Goal: Task Accomplishment & Management: Manage account settings

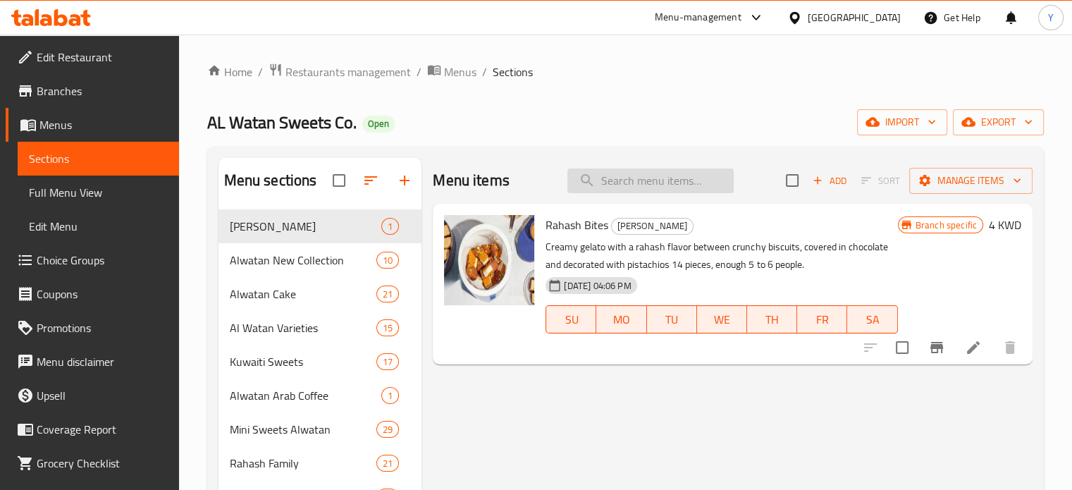
click at [665, 180] on input "search" at bounding box center [650, 180] width 166 height 25
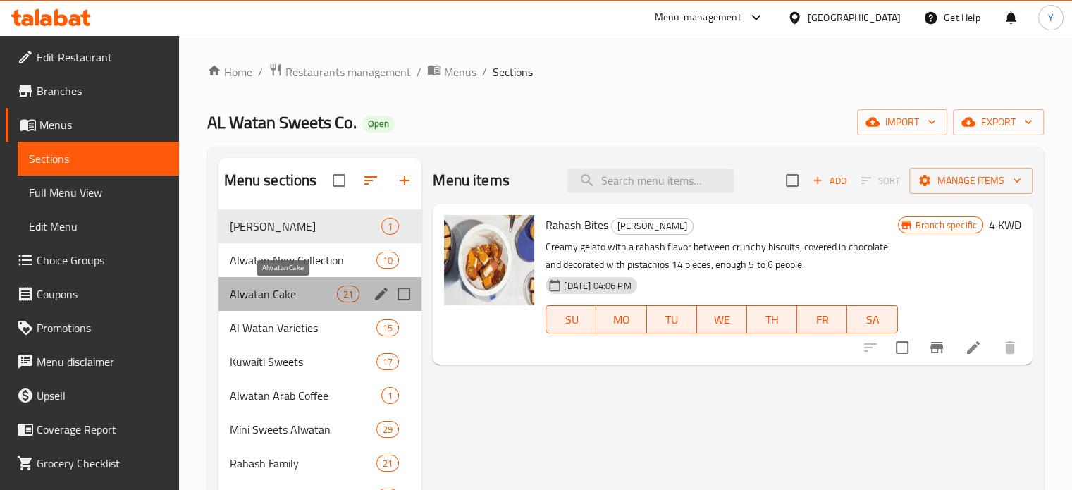
click at [292, 291] on span "Alwatan Cake" at bounding box center [284, 293] width 108 height 17
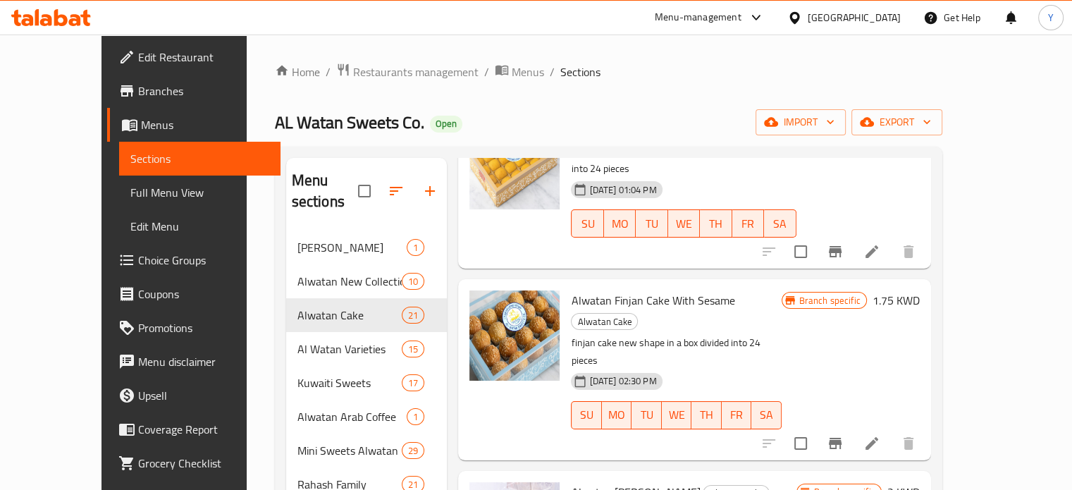
scroll to position [141, 0]
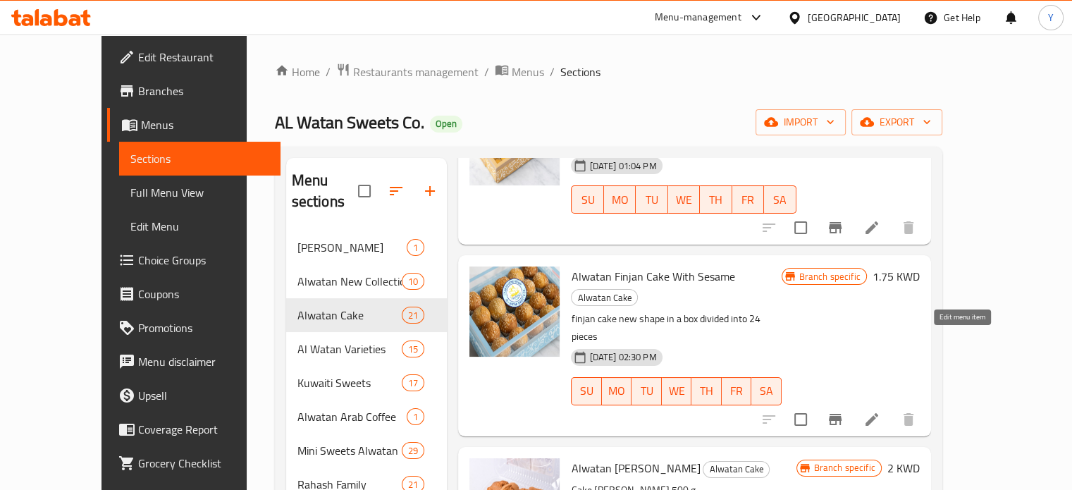
click at [880, 411] on icon at bounding box center [871, 419] width 17 height 17
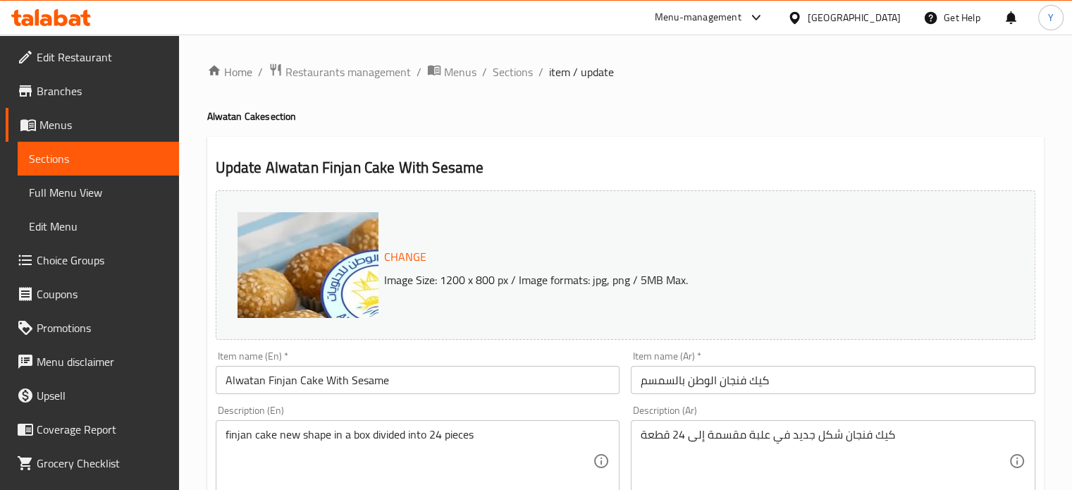
click at [415, 243] on button "Change" at bounding box center [405, 256] width 54 height 29
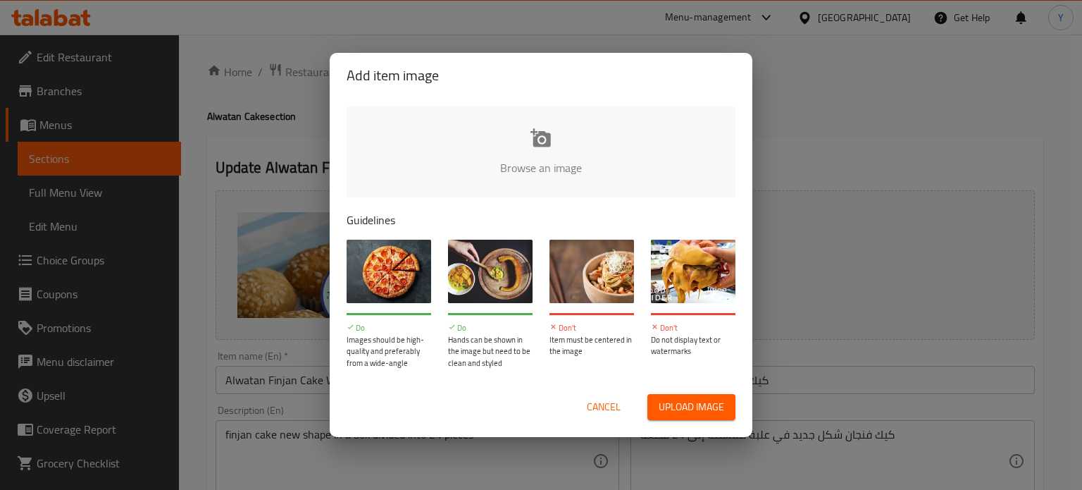
click at [521, 132] on input "file" at bounding box center [1017, 172] width 1341 height 132
type input "C:\fakepath\WhatsApp Image [DATE] 3.24.14 PM.jpeg"
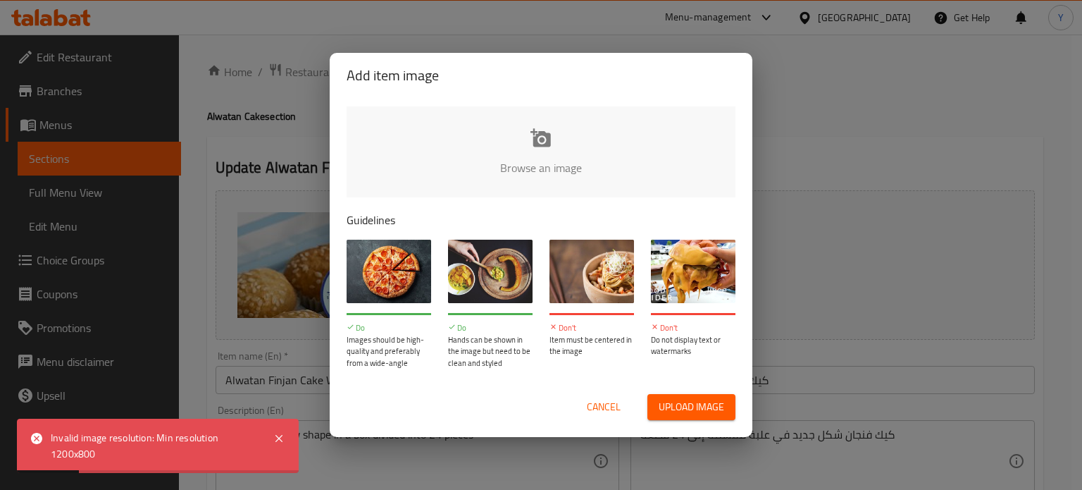
click at [530, 143] on input "file" at bounding box center [1017, 172] width 1341 height 132
click at [618, 409] on span "Cancel" at bounding box center [604, 407] width 34 height 18
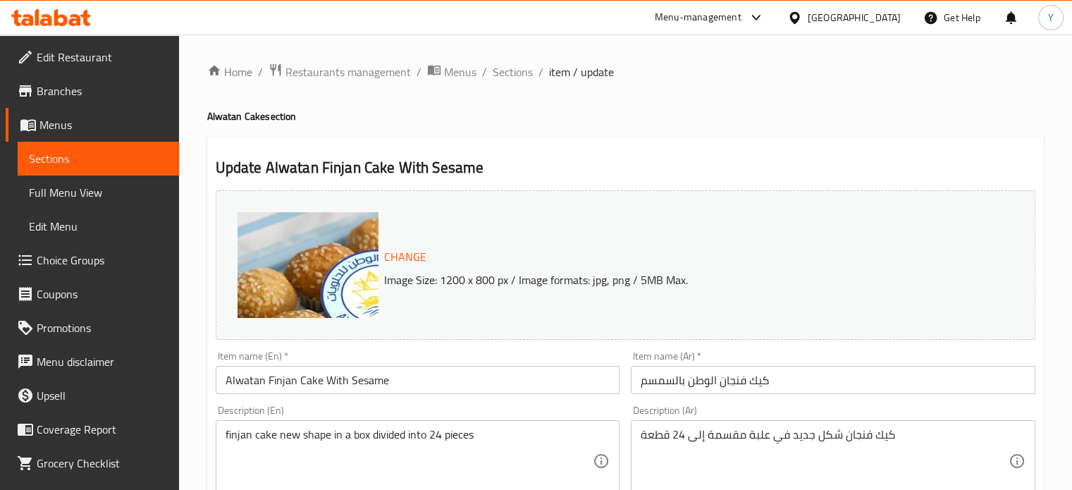
click at [433, 254] on div "Change Image Size: 1200 x 800 px / Image formats: jpg, png / 5MB Max." at bounding box center [669, 265] width 582 height 46
click at [423, 254] on span "Change" at bounding box center [405, 257] width 42 height 20
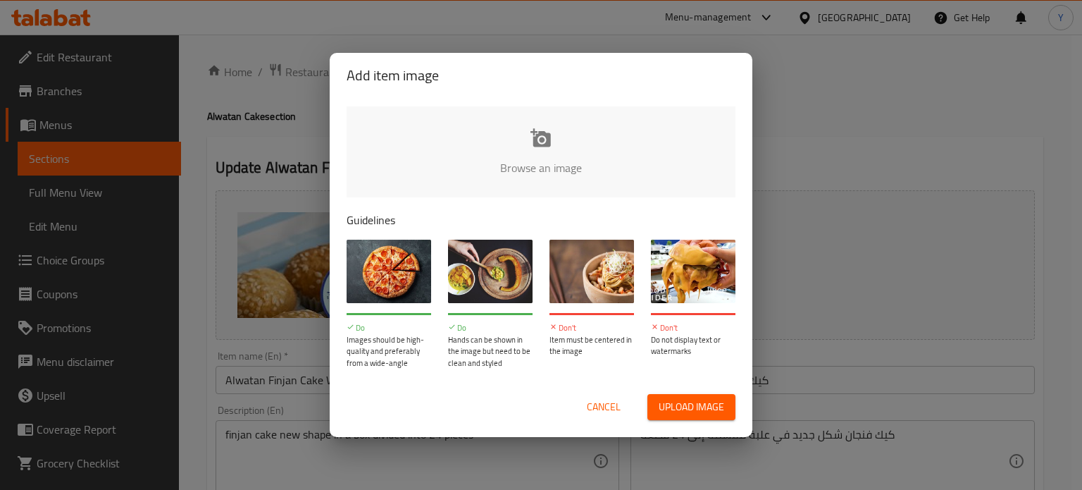
click at [533, 148] on input "file" at bounding box center [1017, 172] width 1341 height 132
type input "C:\fakepath\WhatsApp Image [DATE] 3.24.14 PM.jpeg"
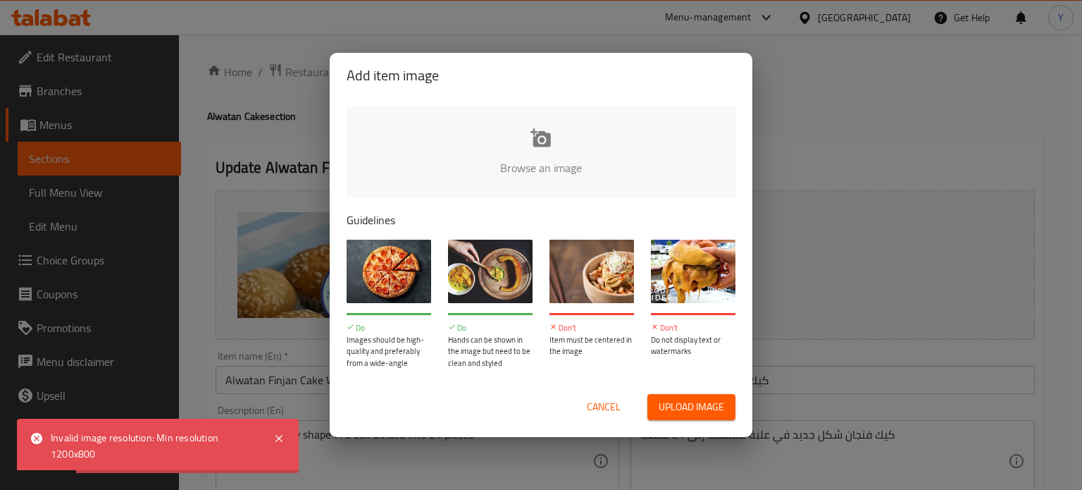
click at [699, 416] on span "Upload image" at bounding box center [692, 407] width 66 height 18
click at [609, 406] on span "Cancel" at bounding box center [604, 407] width 34 height 18
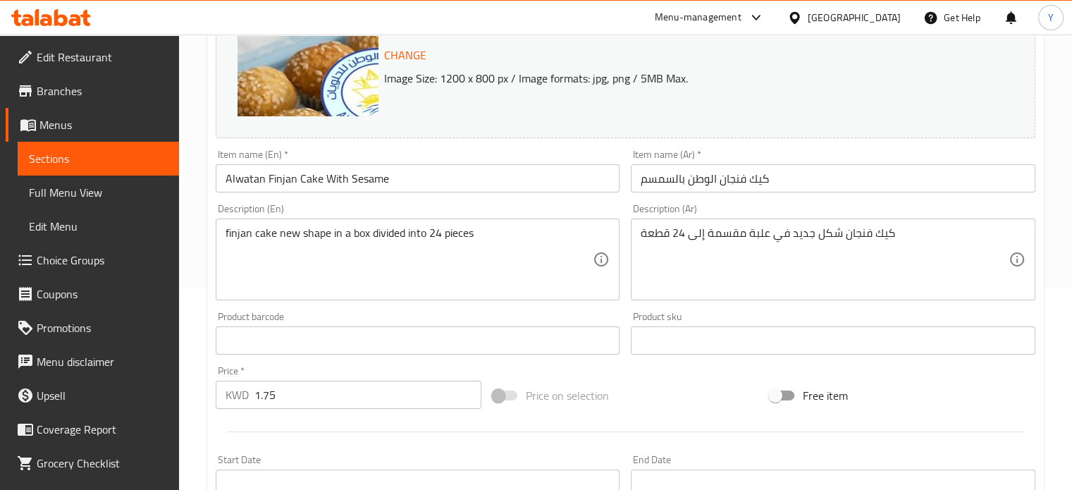
scroll to position [211, 0]
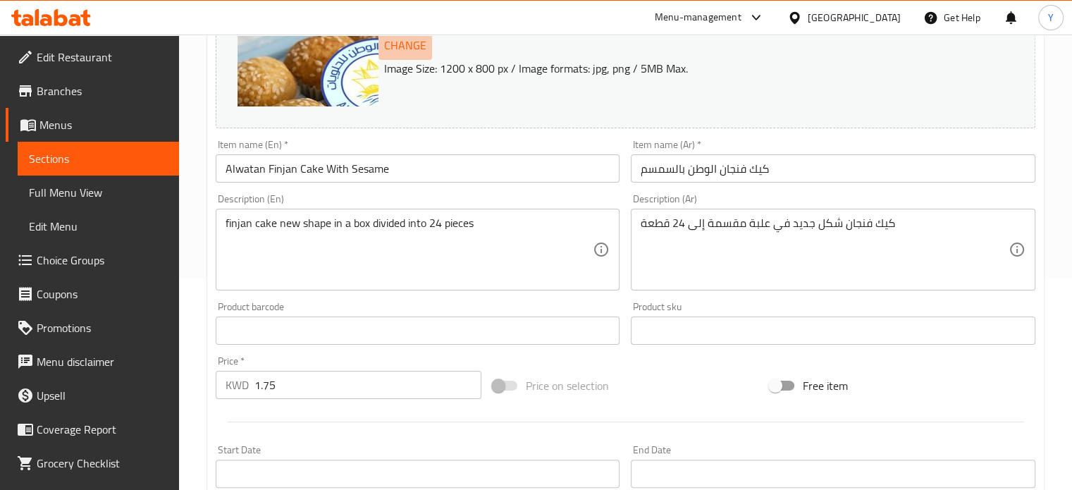
click at [401, 54] on span "Change" at bounding box center [405, 45] width 42 height 20
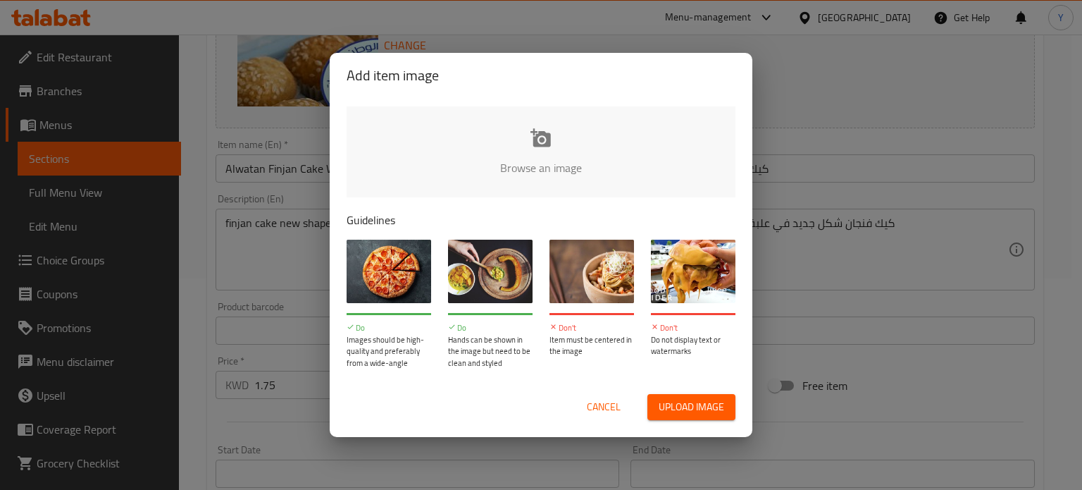
click at [457, 92] on div "Add item image" at bounding box center [541, 75] width 423 height 45
click at [490, 151] on input "file" at bounding box center [1017, 172] width 1341 height 132
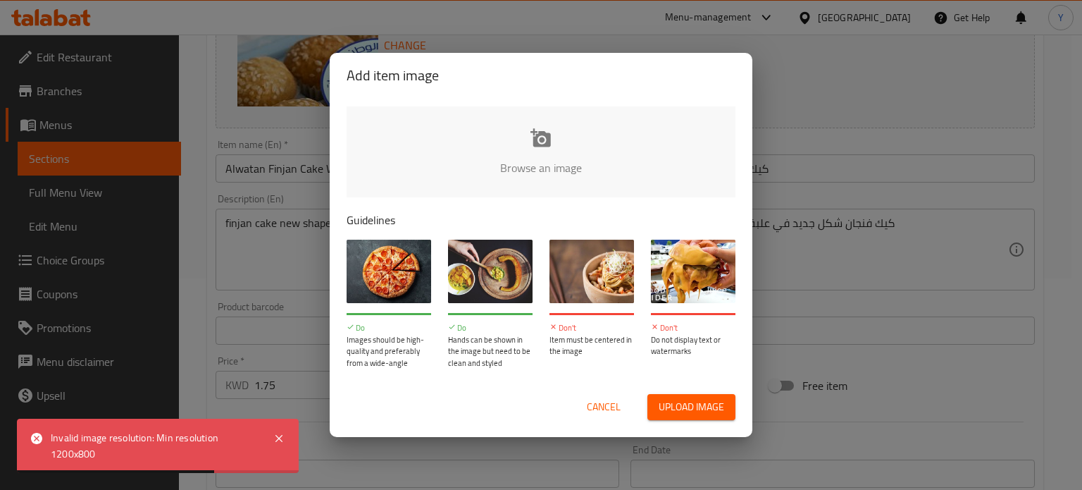
type input "C:\fakepath\WhatsApp Image [DATE] 3.24.14 PM (1).jpg"
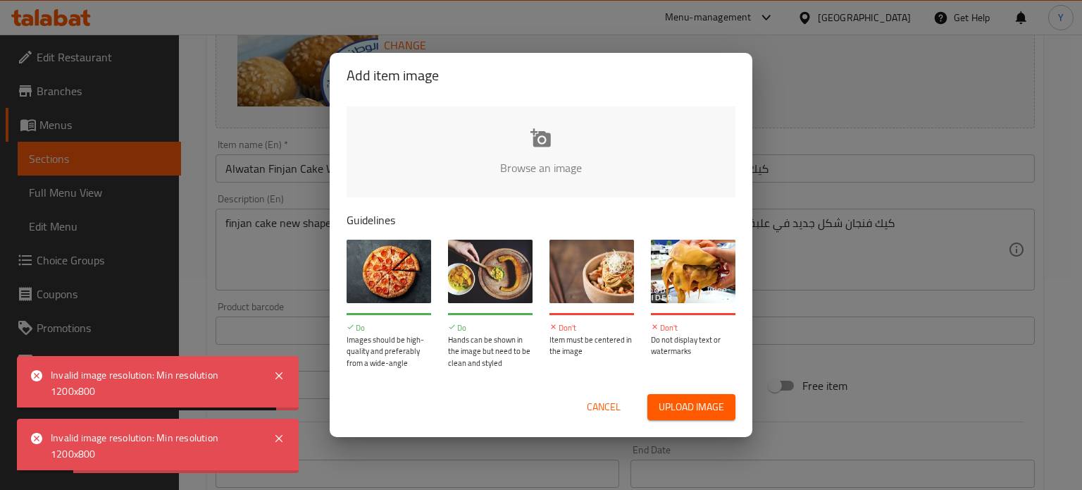
drag, startPoint x: 613, startPoint y: 405, endPoint x: 753, endPoint y: 225, distance: 227.9
click at [613, 405] on span "Cancel" at bounding box center [604, 407] width 34 height 18
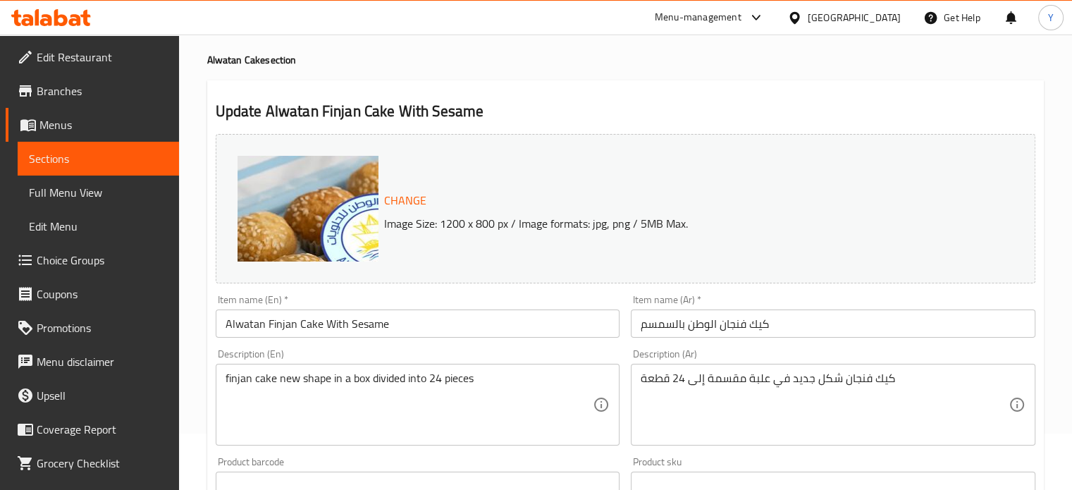
scroll to position [0, 0]
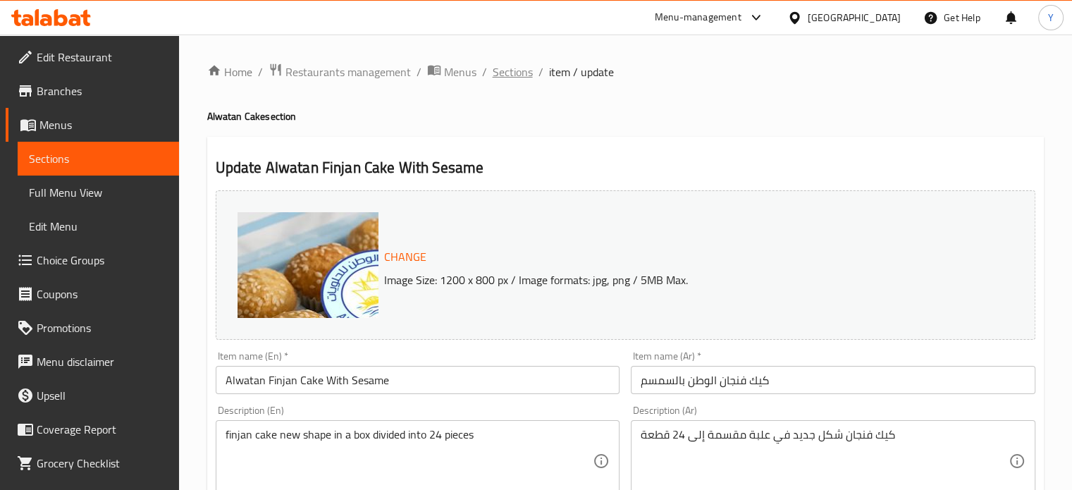
click at [516, 70] on span "Sections" at bounding box center [512, 71] width 40 height 17
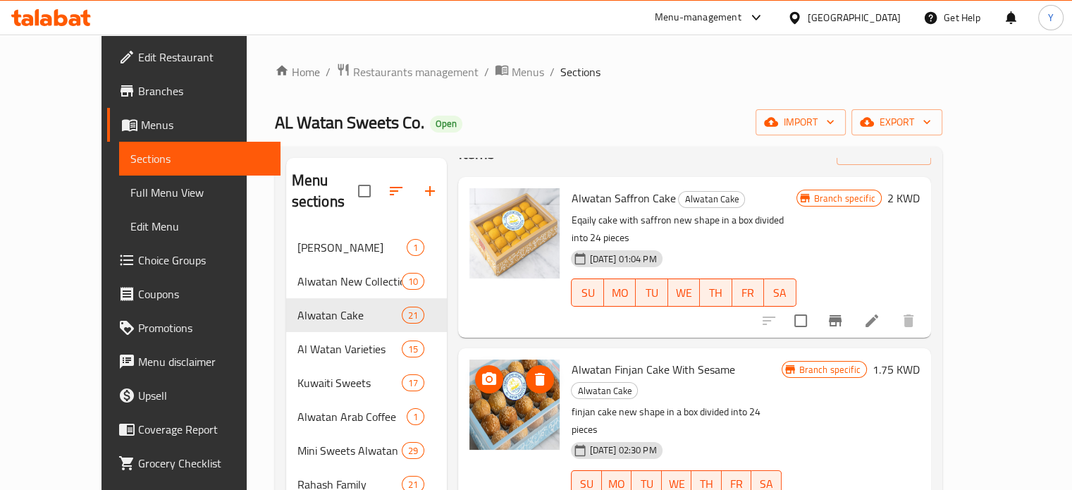
scroll to position [70, 0]
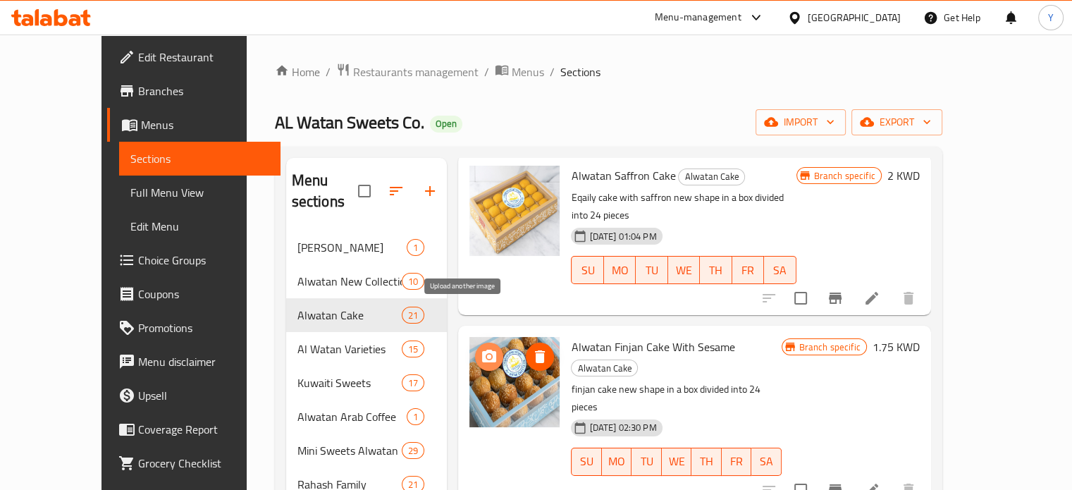
click at [480, 348] on icon "upload picture" at bounding box center [488, 356] width 17 height 17
